Goal: Information Seeking & Learning: Stay updated

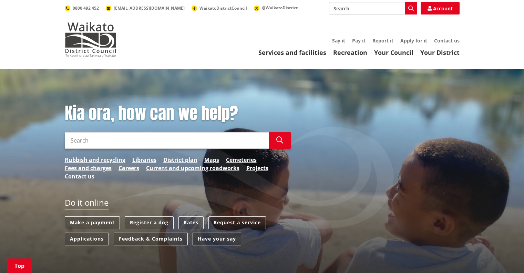
scroll to position [276, 0]
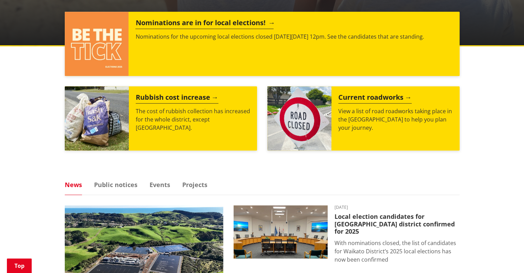
click at [133, 56] on div "Nominations are in for local elections! Nominations for the upcoming local elec…" at bounding box center [294, 44] width 331 height 64
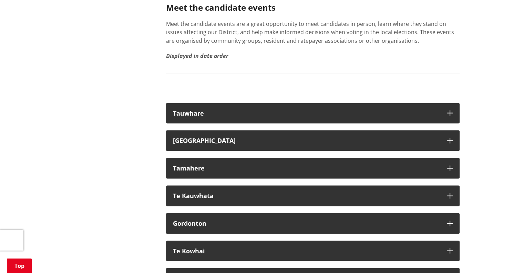
scroll to position [1276, 0]
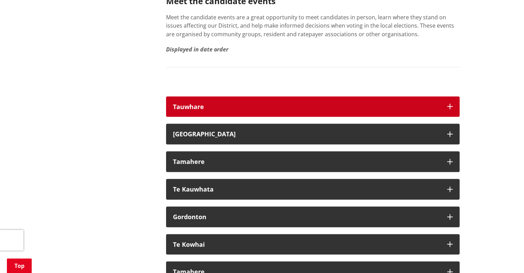
click at [219, 106] on button "Tauwhare" at bounding box center [313, 106] width 294 height 21
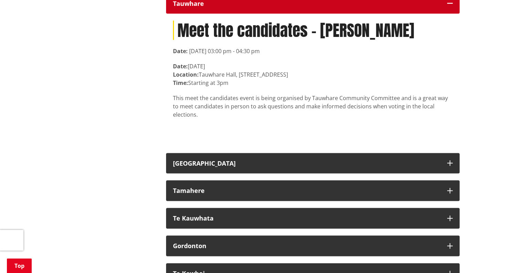
scroll to position [1379, 0]
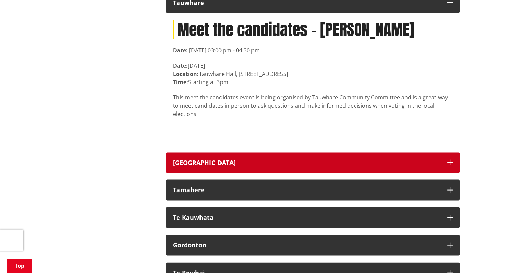
click at [234, 152] on button "[GEOGRAPHIC_DATA]" at bounding box center [313, 162] width 294 height 21
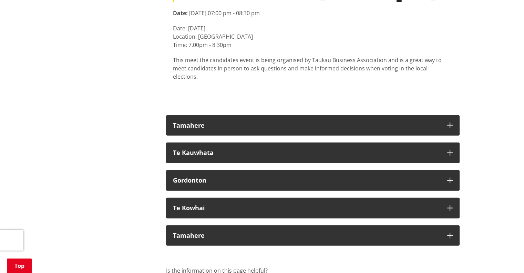
scroll to position [1586, 0]
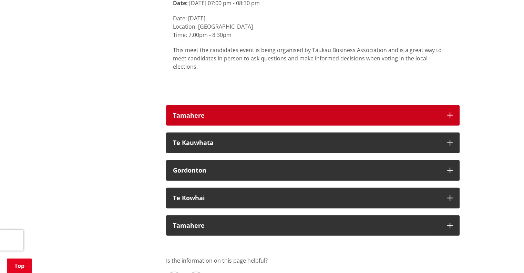
click at [236, 112] on div "Tamahere" at bounding box center [307, 115] width 268 height 7
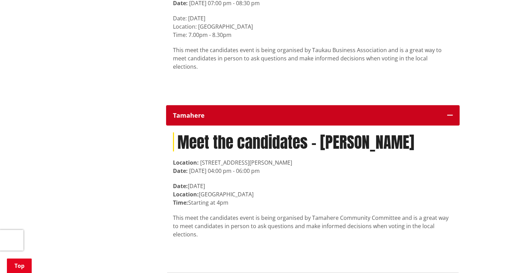
scroll to position [1689, 0]
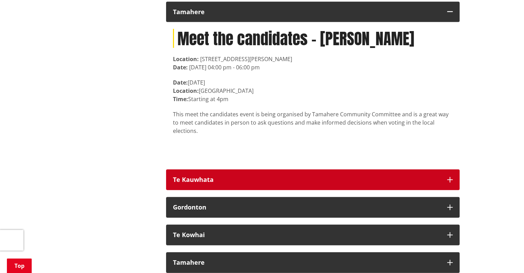
click at [237, 169] on button "Te Kauwhata" at bounding box center [313, 179] width 294 height 21
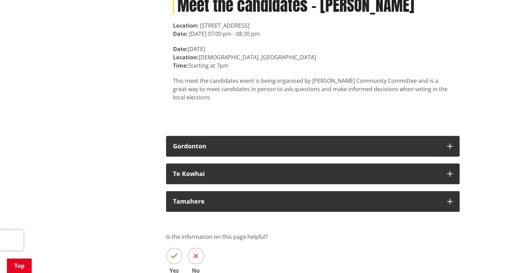
scroll to position [1896, 0]
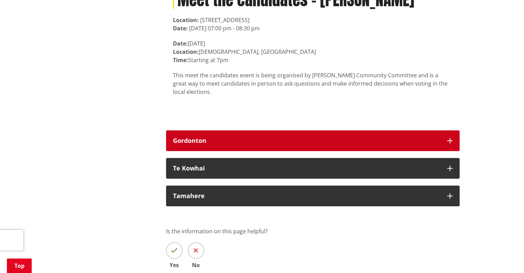
click at [240, 130] on button "Gordonton" at bounding box center [313, 140] width 294 height 21
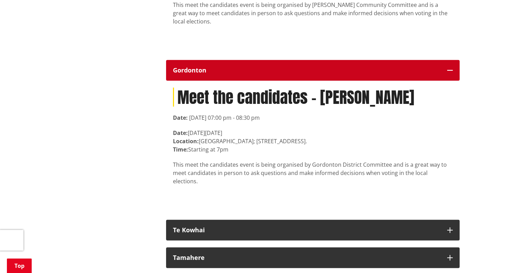
scroll to position [1999, 0]
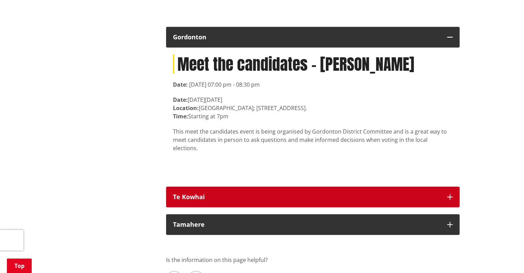
click at [241, 193] on div "Te Kowhai" at bounding box center [307, 196] width 268 height 7
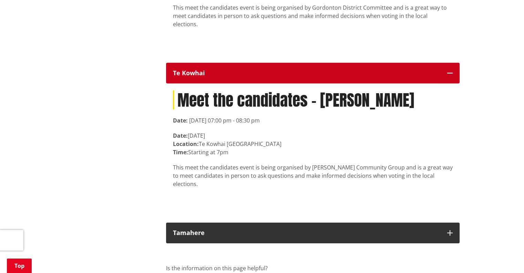
scroll to position [2137, 0]
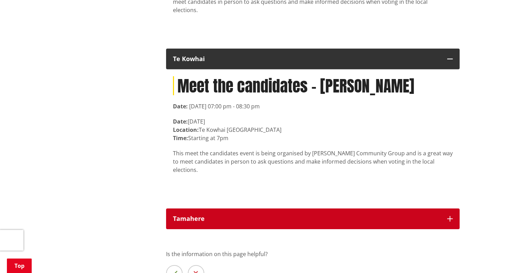
click at [241, 208] on button "Tamahere" at bounding box center [313, 218] width 294 height 21
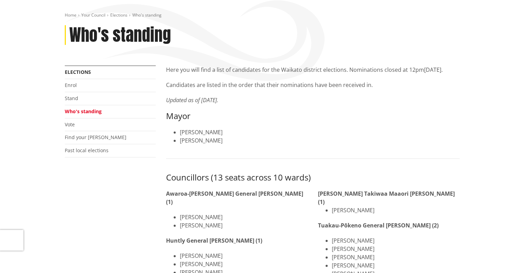
scroll to position [0, 0]
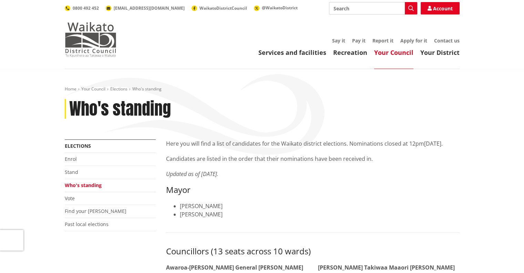
click at [90, 31] on img at bounding box center [91, 39] width 52 height 34
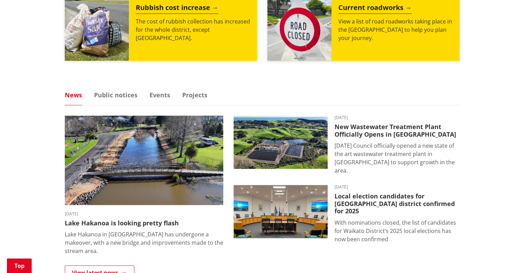
scroll to position [379, 0]
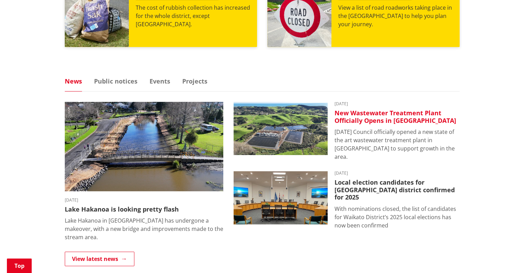
click at [372, 130] on p "Today Council officially opened a new state of the art wastewater treatment pla…" at bounding box center [397, 144] width 125 height 33
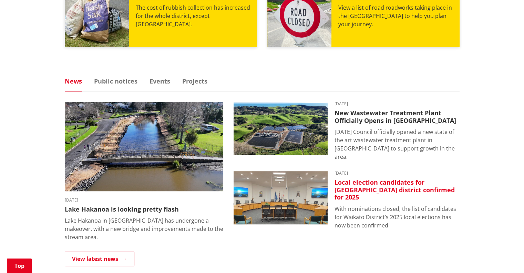
click at [288, 203] on img at bounding box center [281, 197] width 94 height 53
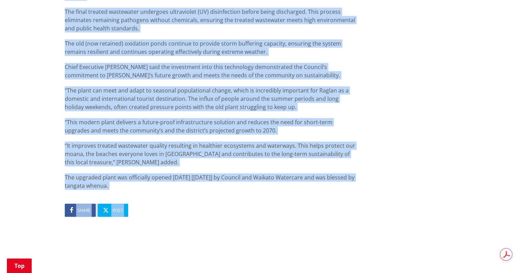
scroll to position [581, 0]
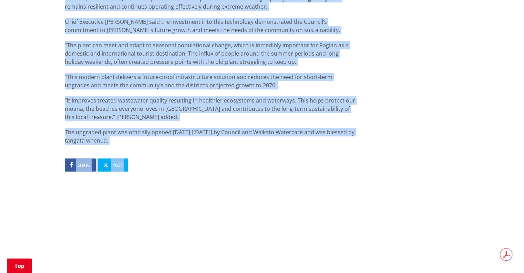
drag, startPoint x: 64, startPoint y: 70, endPoint x: 155, endPoint y: 139, distance: 113.9
copy div "L ipsum-do-sit ame consecteturadi elitsed do Eiusmo’t incididu Utlaboreet Dolor…"
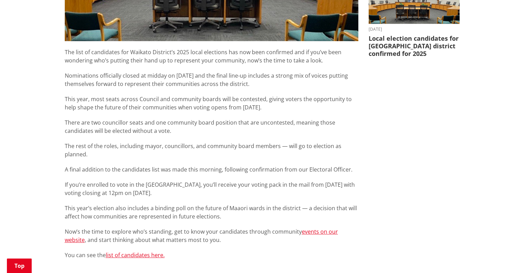
scroll to position [310, 0]
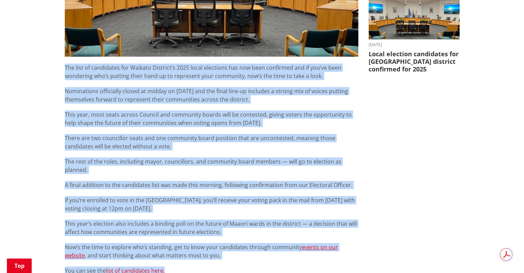
drag, startPoint x: 61, startPoint y: 43, endPoint x: 226, endPoint y: 253, distance: 267.4
click at [226, 253] on div "Local election candidates for [GEOGRAPHIC_DATA] district confirmed for 2025 [DA…" at bounding box center [212, 97] width 304 height 616
copy div "Lor ipsu do sitametcon adi Elitsed Doeiusmo’t 4095 incid utlaboree dol mag aliq…"
